Goal: Transaction & Acquisition: Purchase product/service

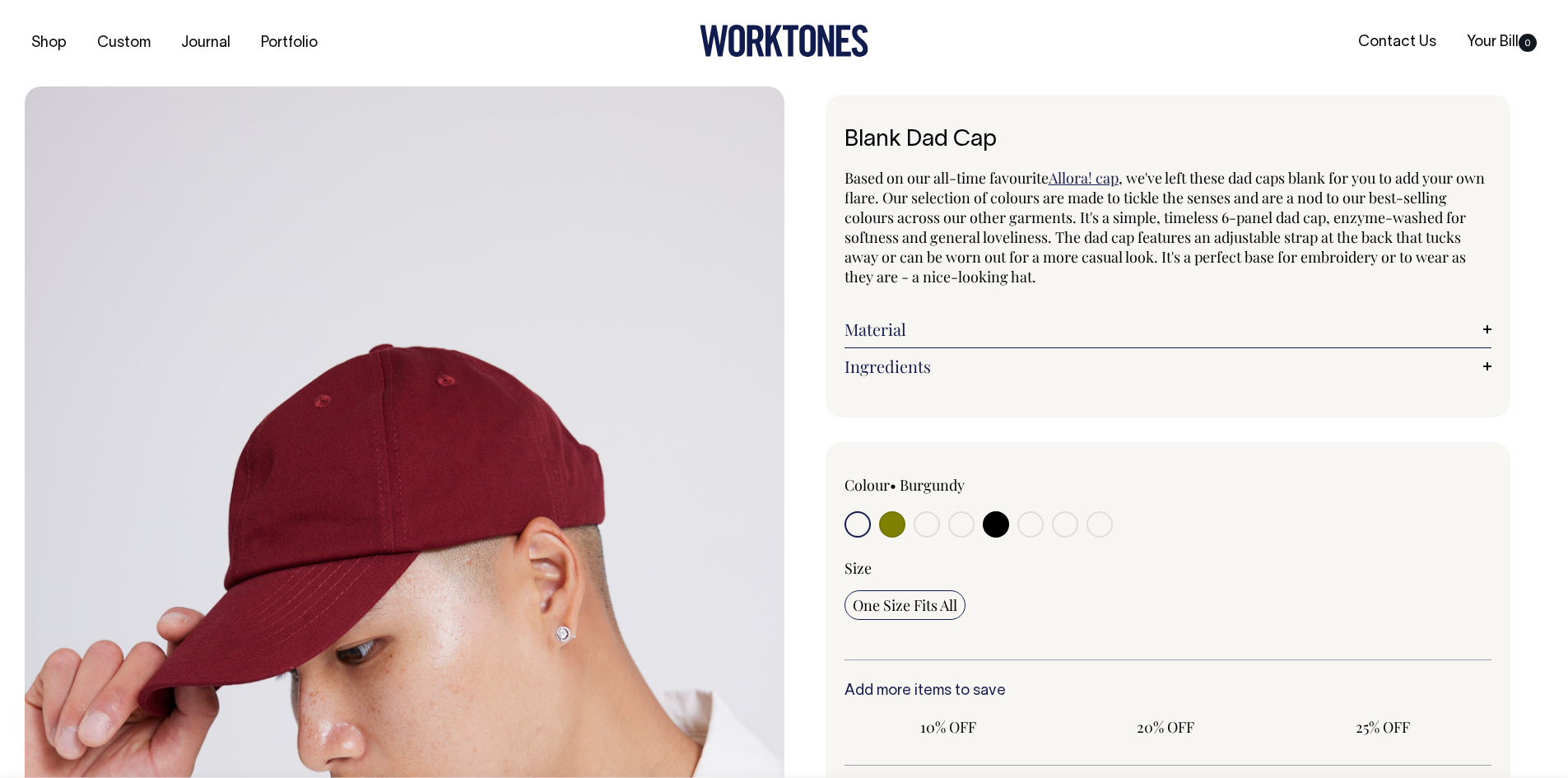
radio input "true"
select select "Black"
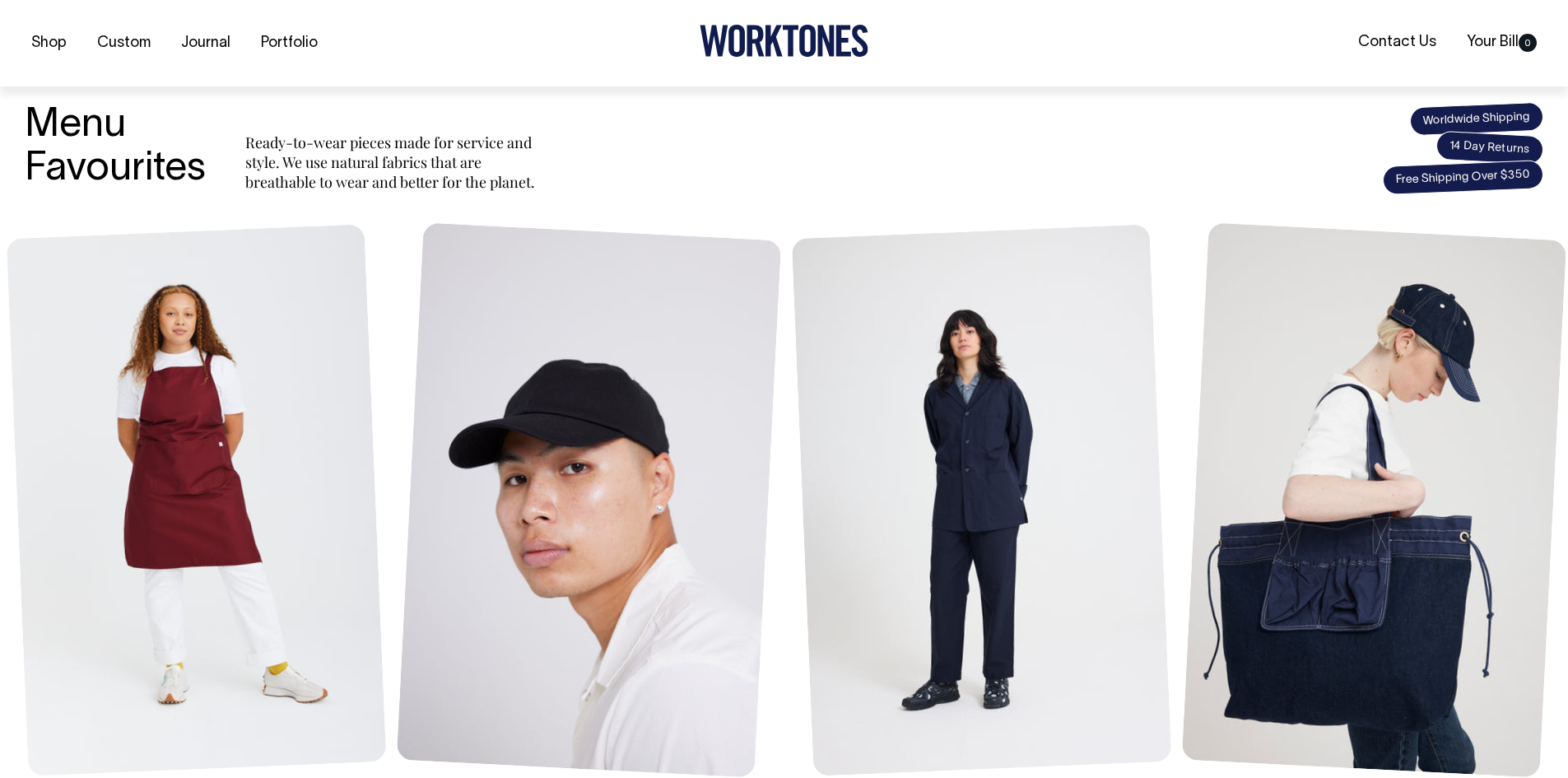
scroll to position [637, 0]
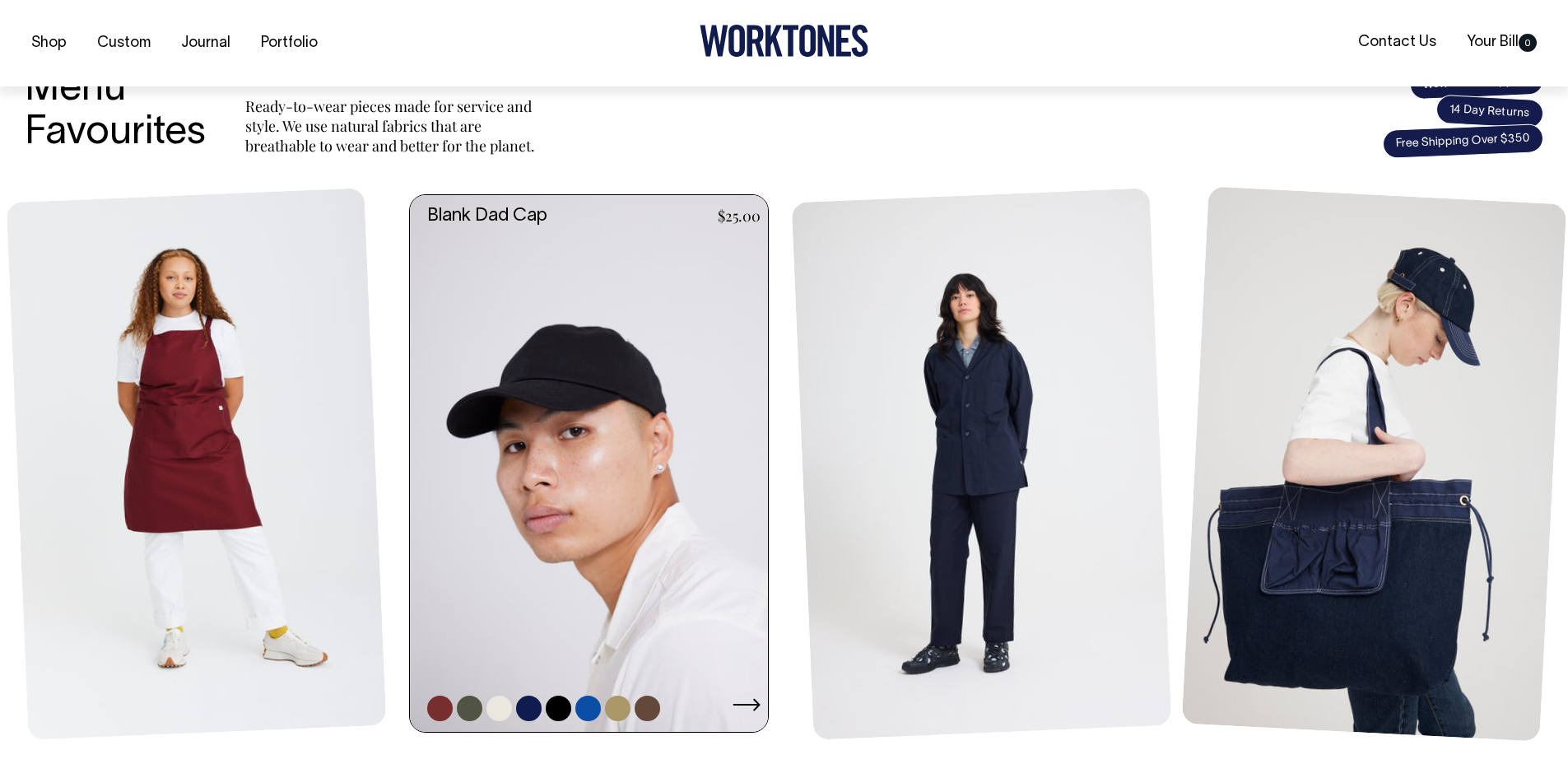
click at [618, 506] on link at bounding box center [593, 463] width 368 height 537
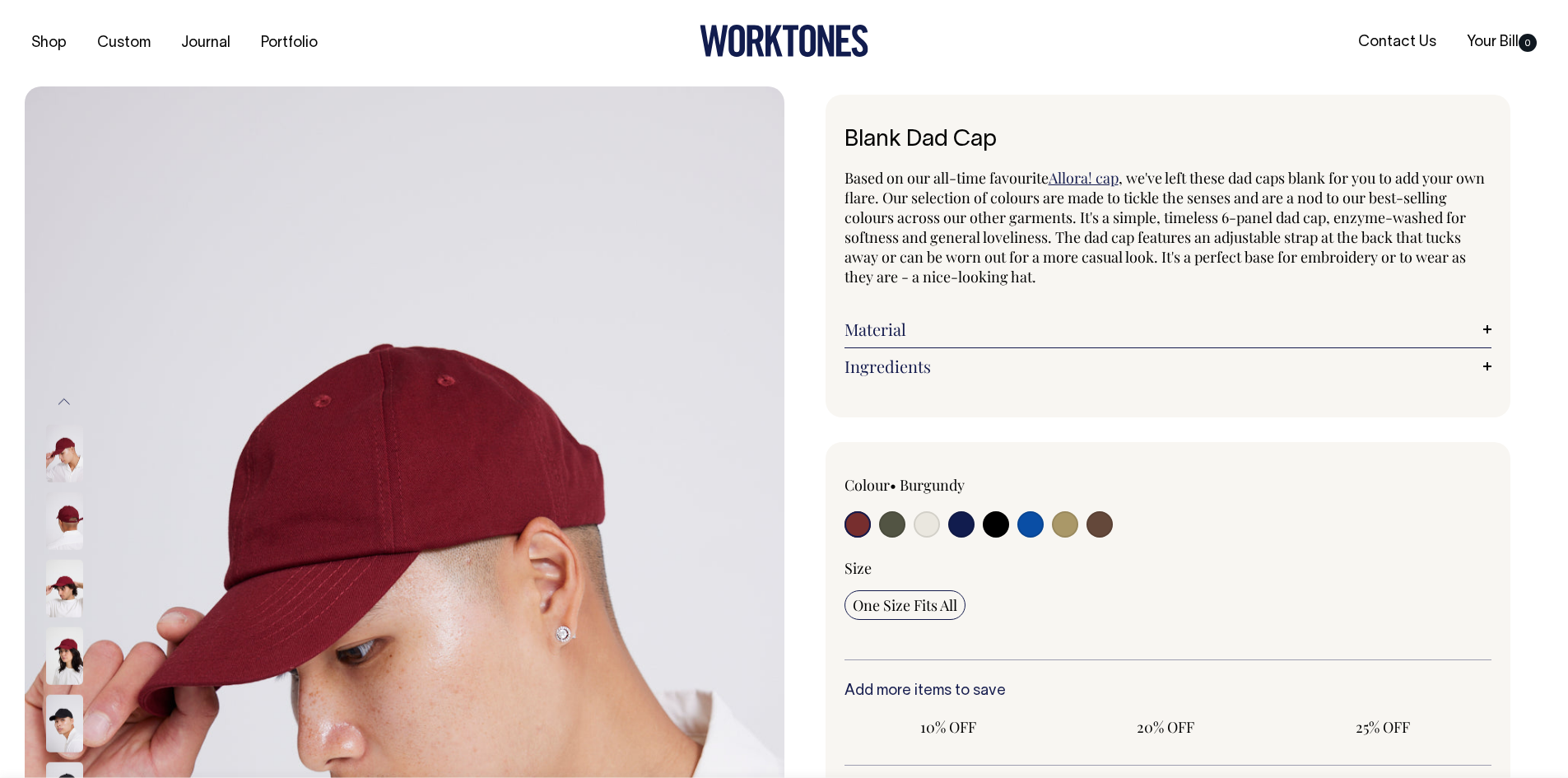
radio input "true"
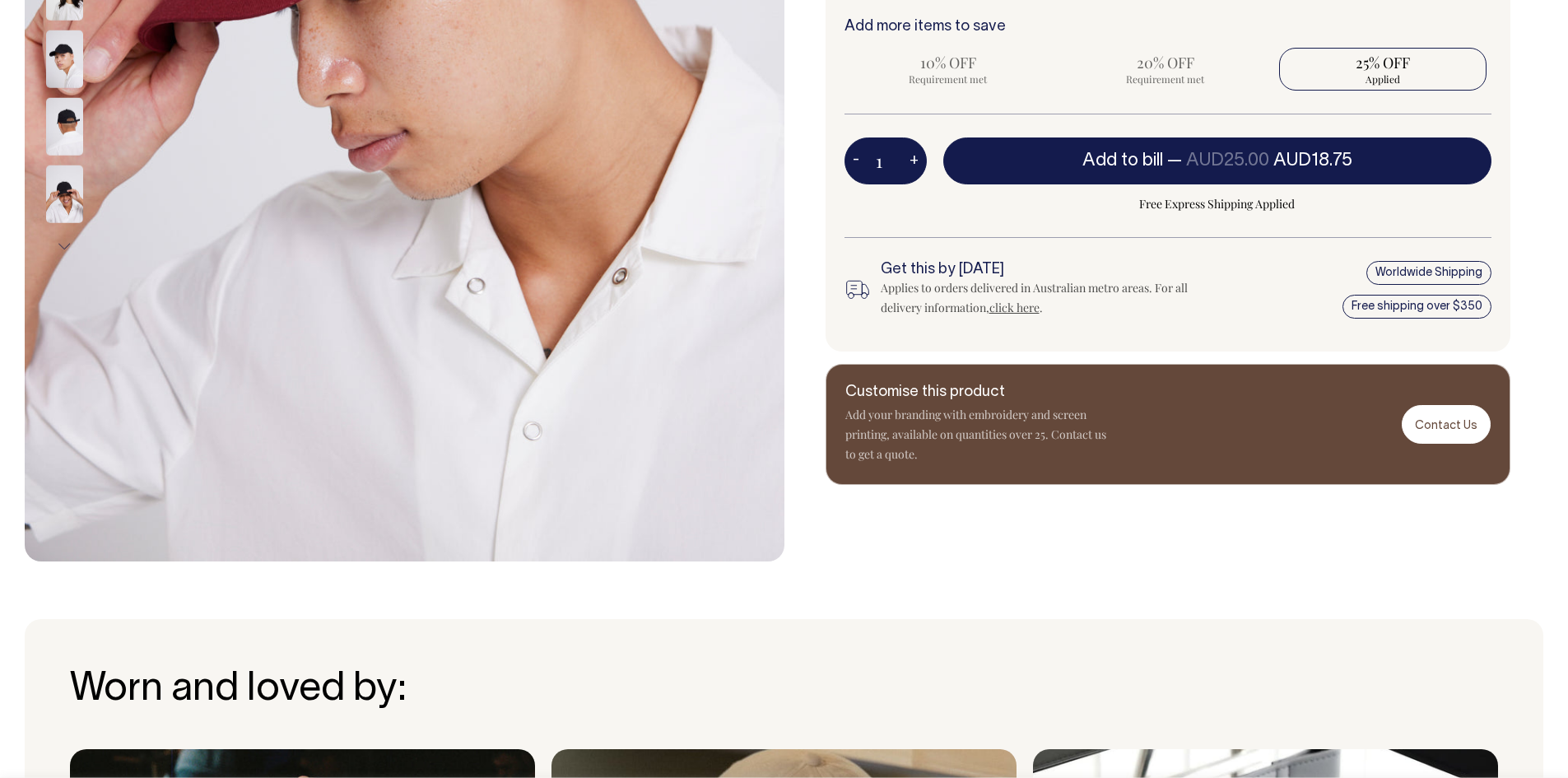
scroll to position [679, 0]
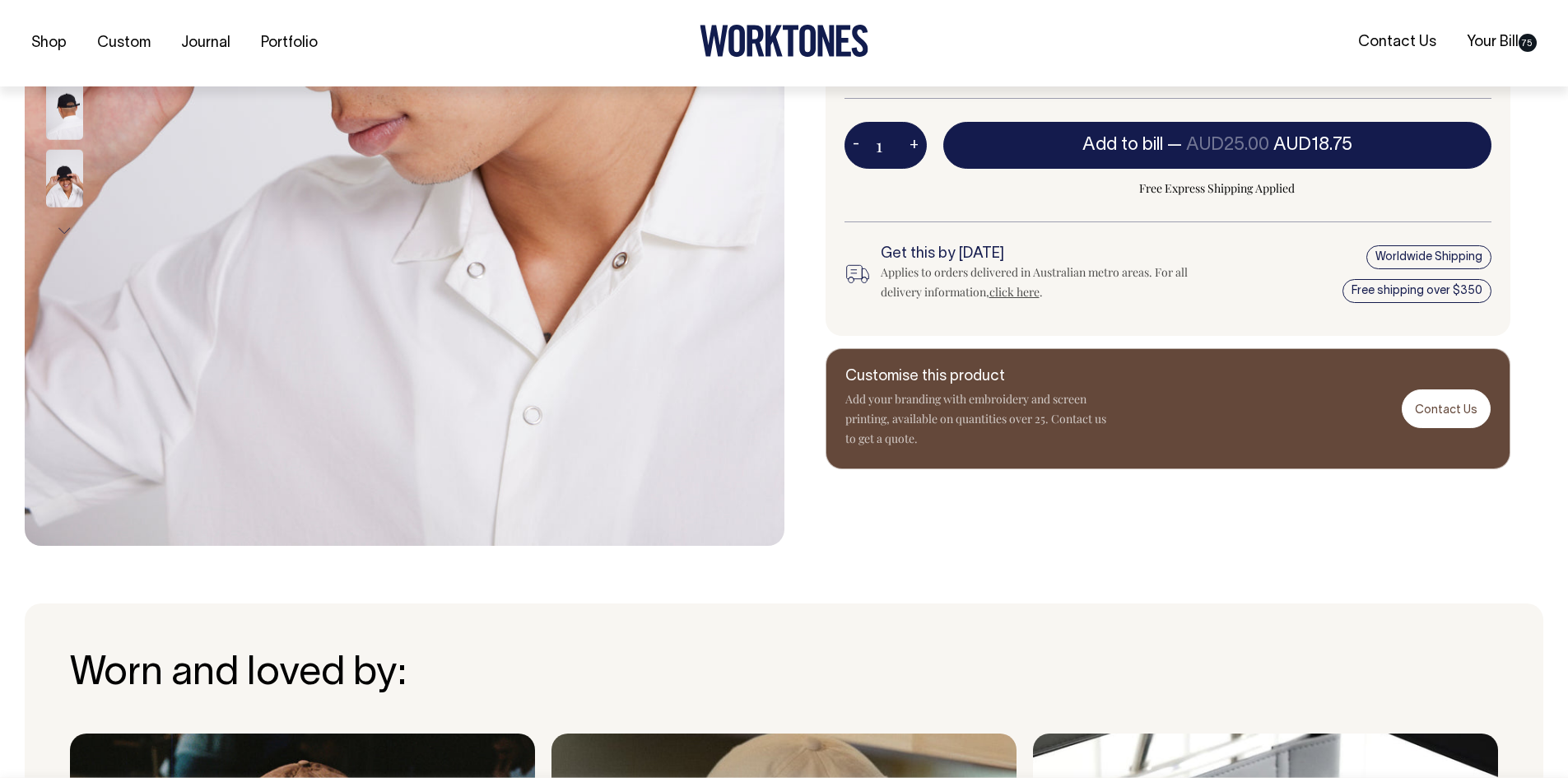
click at [908, 144] on button "+" at bounding box center [914, 146] width 26 height 33
type input "2"
radio input "true"
type input "2"
click at [1490, 46] on link "Your Bill 75" at bounding box center [1501, 43] width 83 height 27
